Goal: Check status: Check status

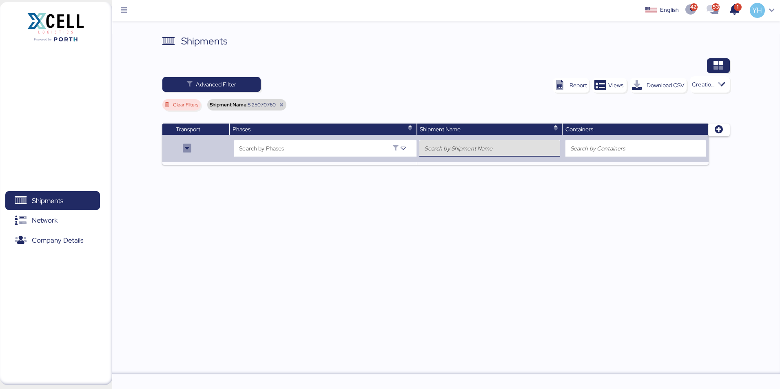
click at [451, 149] on input "search" at bounding box center [489, 149] width 131 height 10
paste input "SI25070715"
type input "SI25070715"
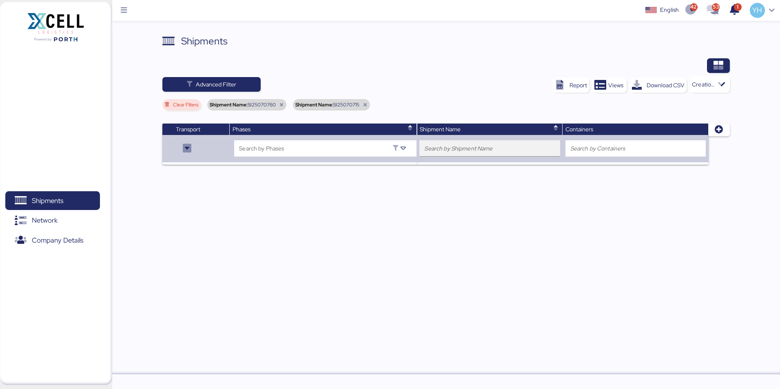
click at [442, 146] on input "search" at bounding box center [489, 149] width 131 height 10
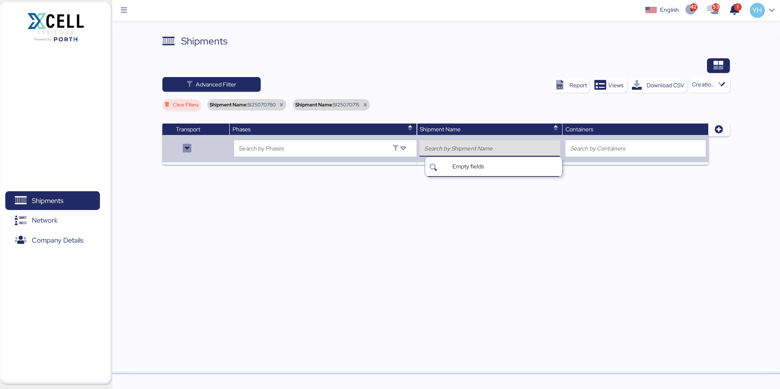
click at [364, 104] on icon at bounding box center [365, 104] width 5 height 5
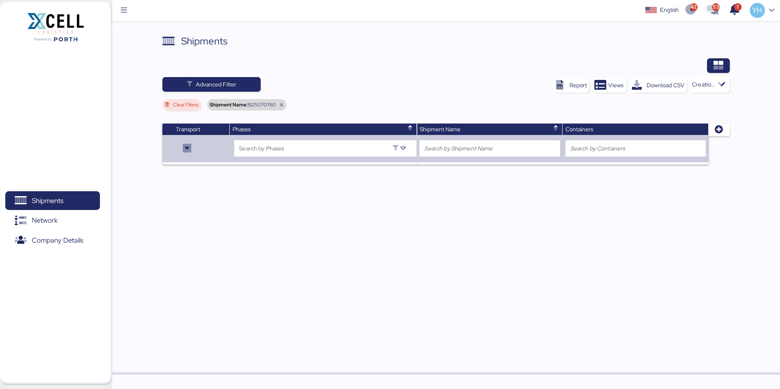
click at [282, 103] on icon at bounding box center [281, 104] width 5 height 5
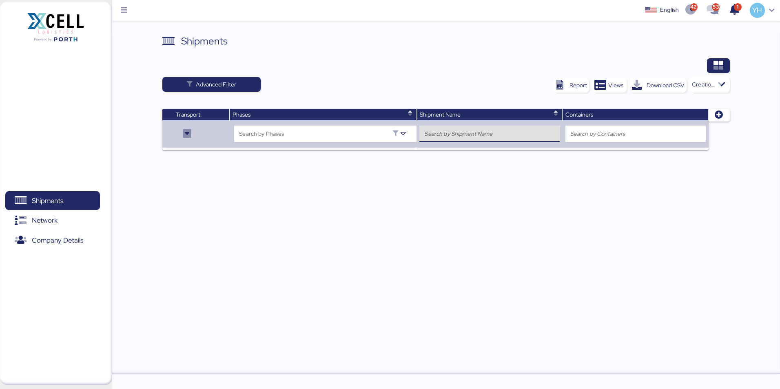
click at [452, 132] on input "search" at bounding box center [489, 134] width 131 height 10
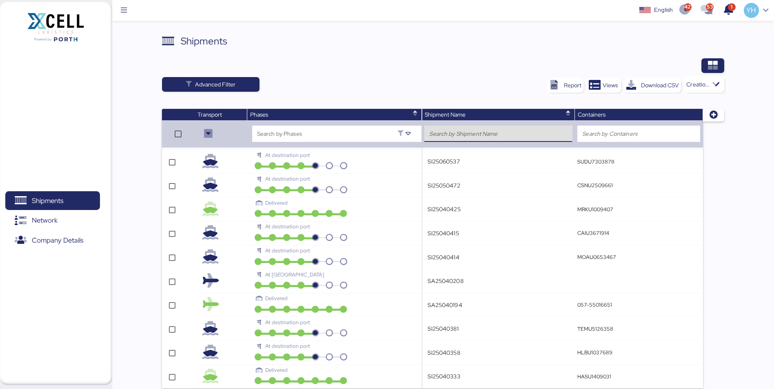
click at [452, 132] on input "search" at bounding box center [498, 134] width 138 height 10
paste input "SI25070715"
type input "SI25070715"
